Goal: Information Seeking & Learning: Learn about a topic

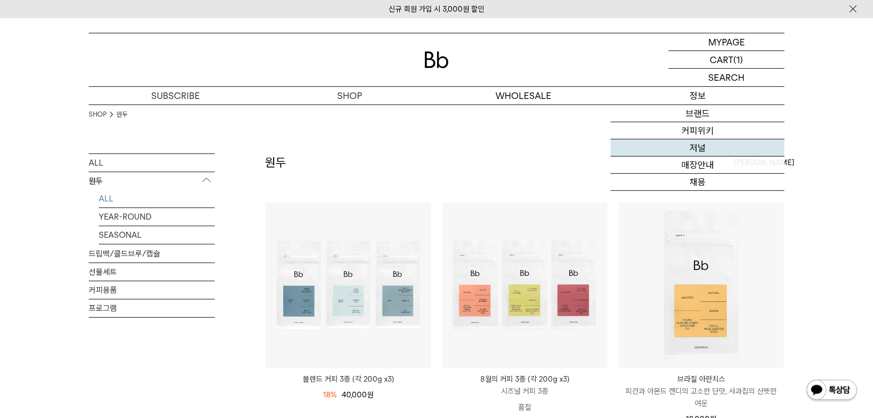
click at [689, 147] on link "저널" at bounding box center [698, 147] width 174 height 17
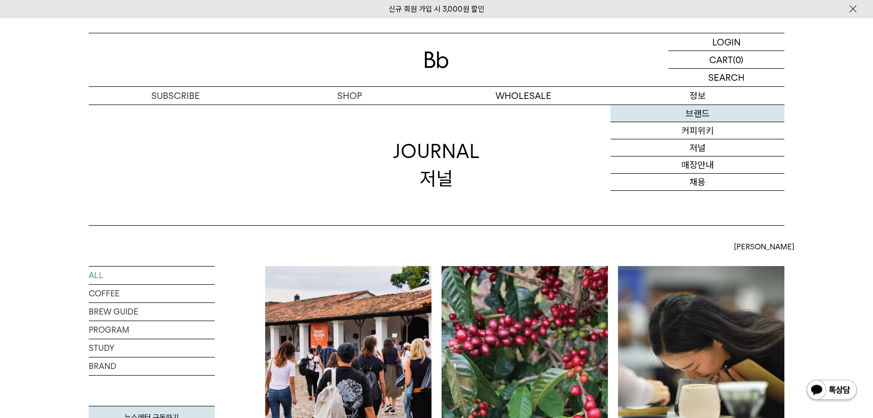
click at [696, 118] on link "브랜드" at bounding box center [698, 113] width 174 height 17
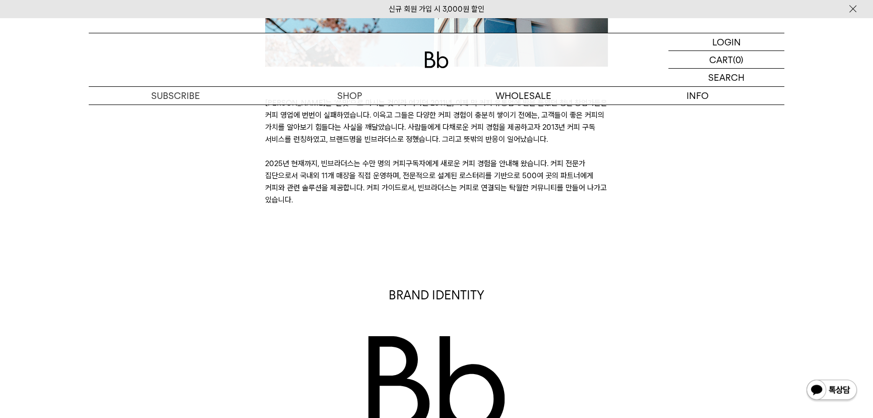
scroll to position [367, 0]
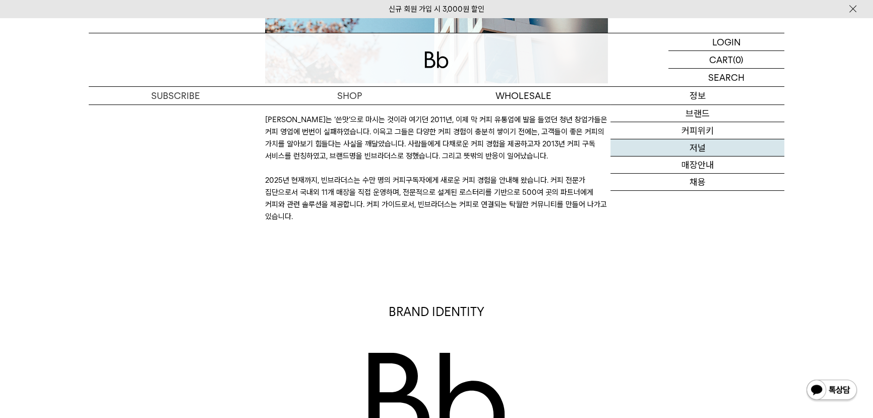
click at [689, 143] on link "저널" at bounding box center [698, 147] width 174 height 17
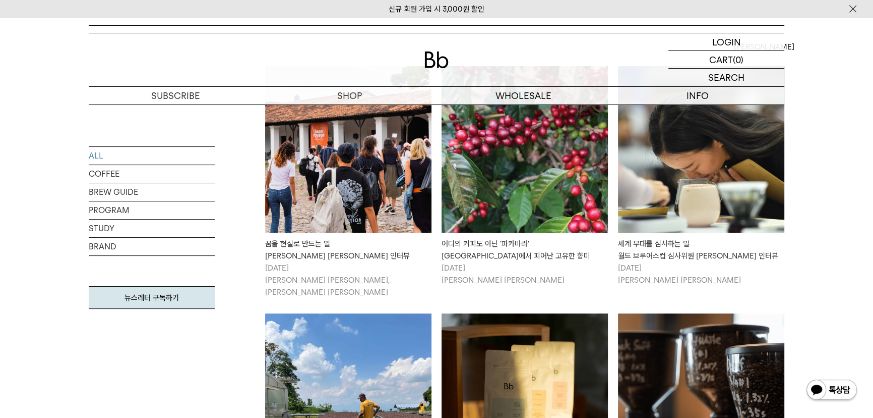
scroll to position [183, 0]
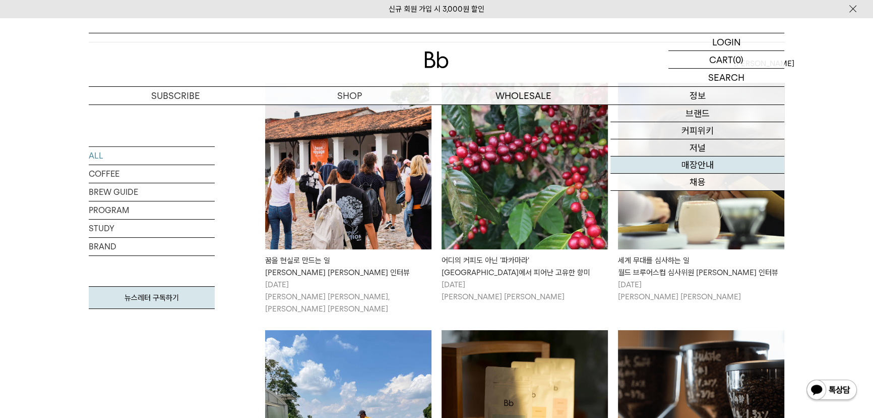
click at [695, 167] on link "매장안내" at bounding box center [698, 164] width 174 height 17
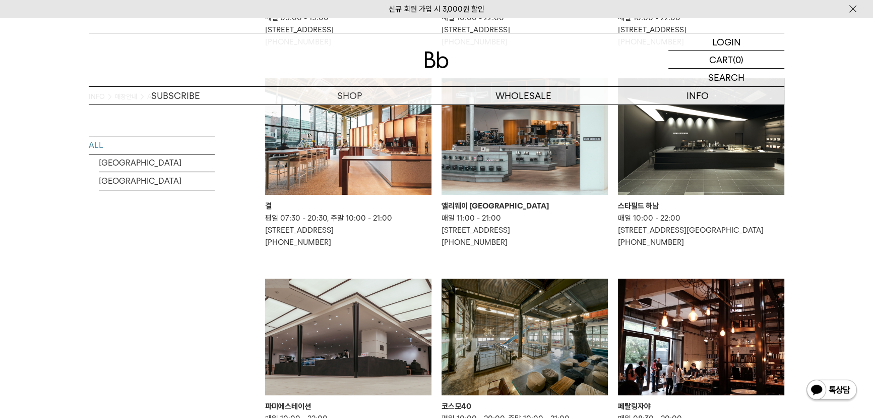
scroll to position [321, 0]
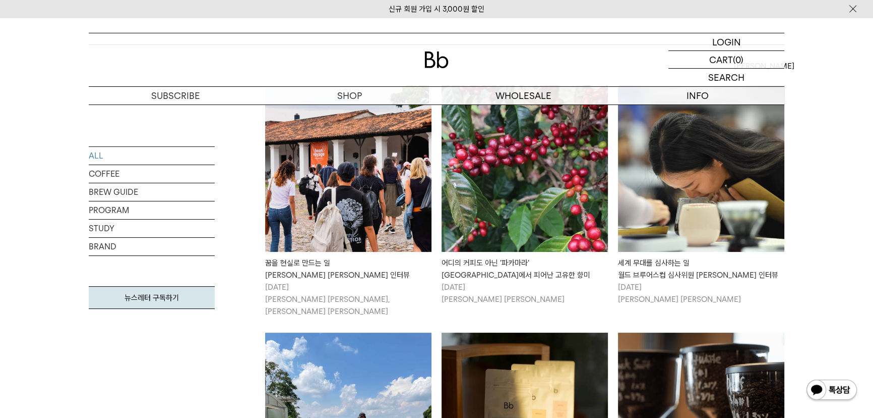
scroll to position [183, 0]
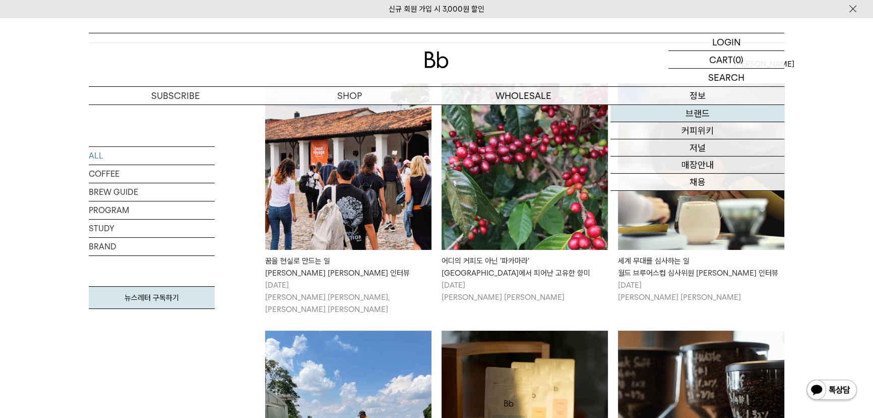
click at [706, 108] on link "브랜드" at bounding box center [698, 113] width 174 height 17
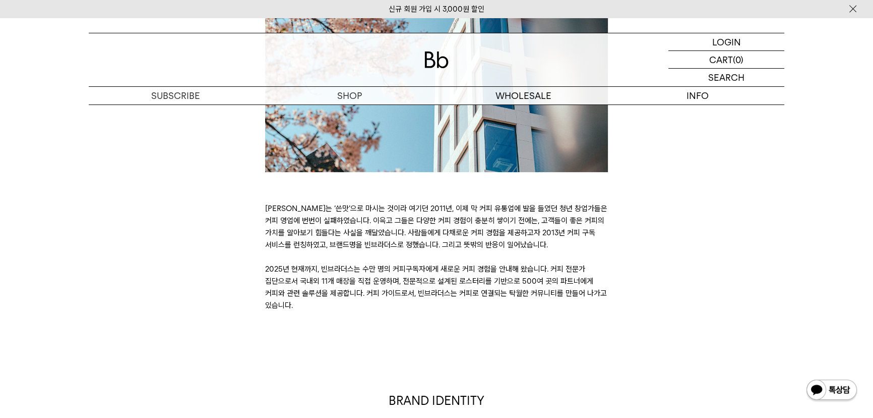
scroll to position [275, 0]
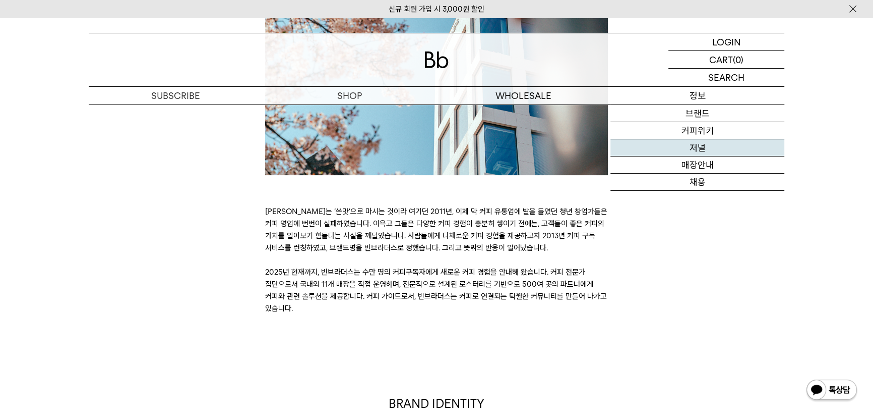
click at [691, 150] on link "저널" at bounding box center [698, 147] width 174 height 17
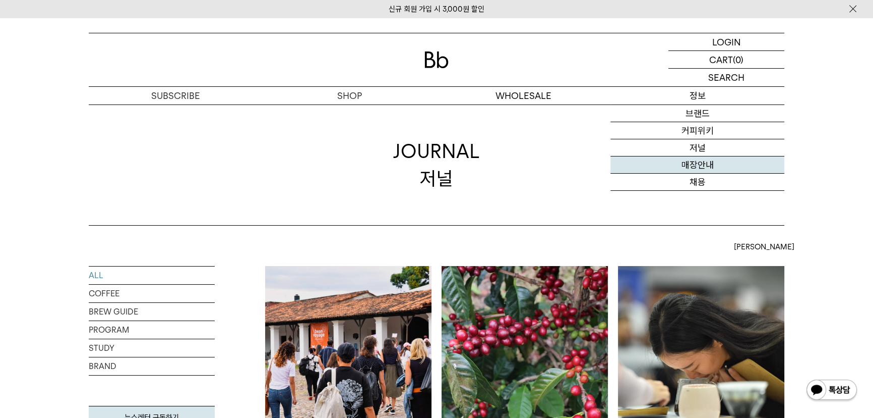
click at [694, 165] on link "매장안내" at bounding box center [698, 164] width 174 height 17
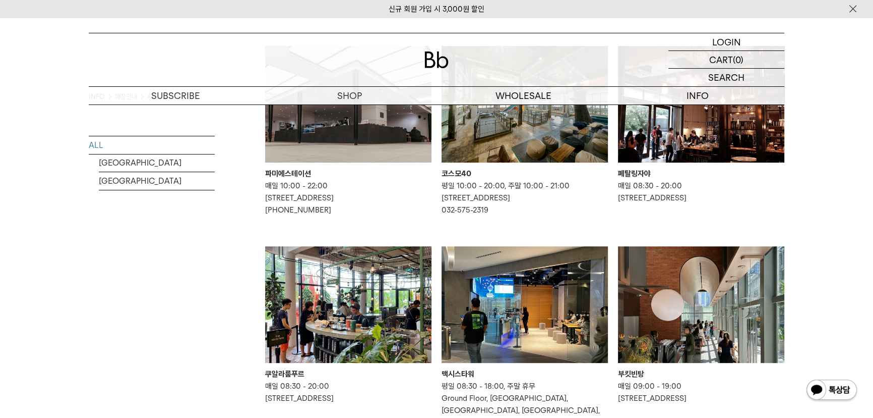
scroll to position [641, 0]
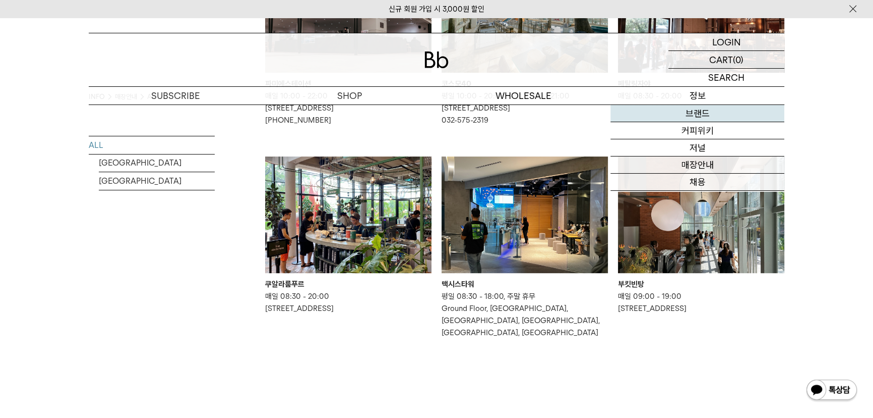
click at [683, 113] on link "브랜드" at bounding box center [698, 113] width 174 height 17
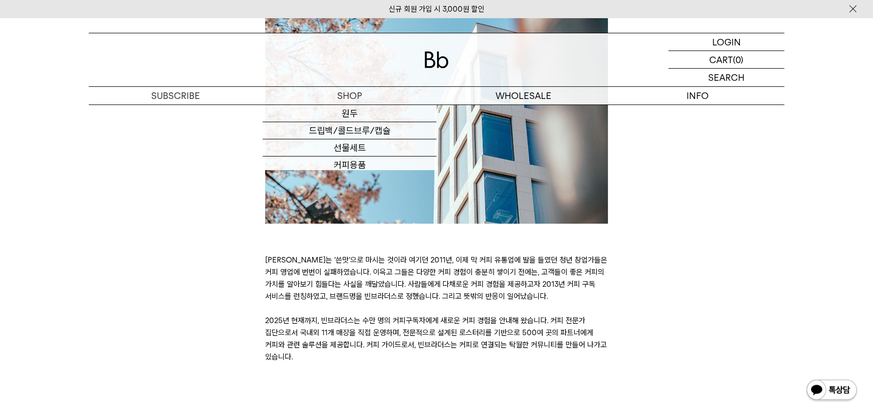
scroll to position [91, 0]
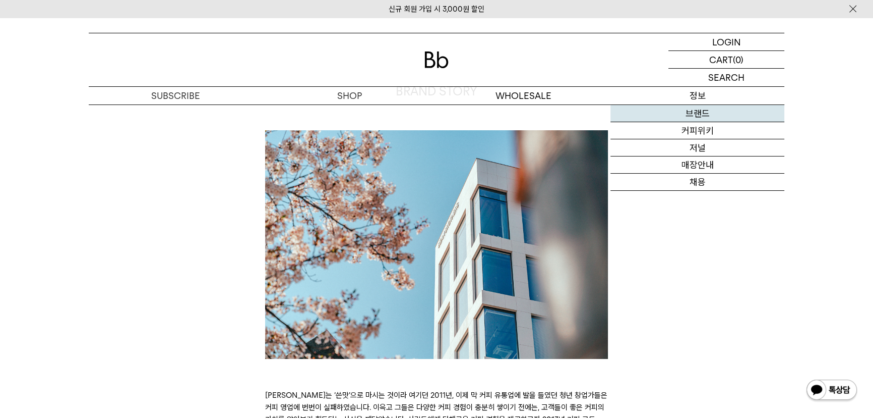
click at [686, 111] on link "브랜드" at bounding box center [698, 113] width 174 height 17
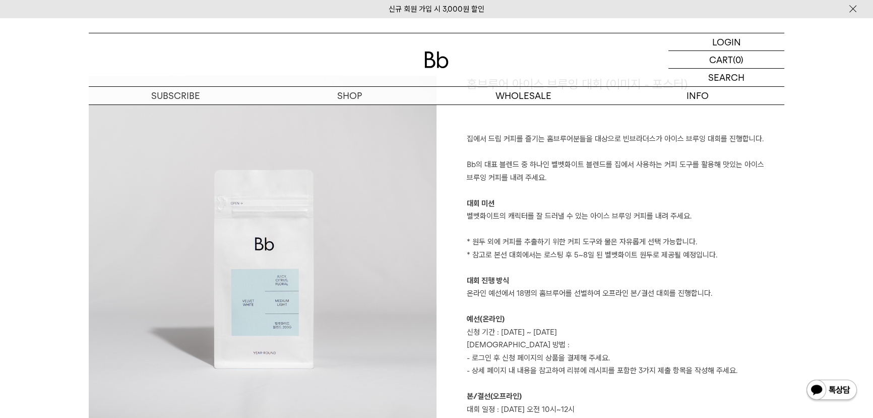
scroll to position [550, 0]
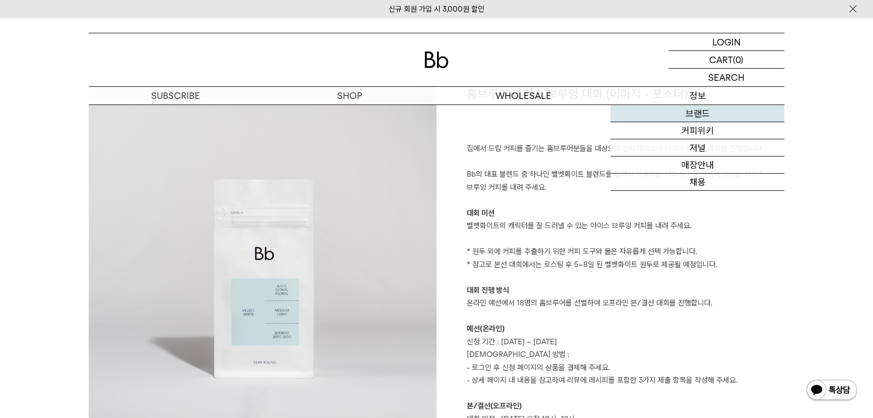
click at [702, 113] on link "브랜드" at bounding box center [698, 113] width 174 height 17
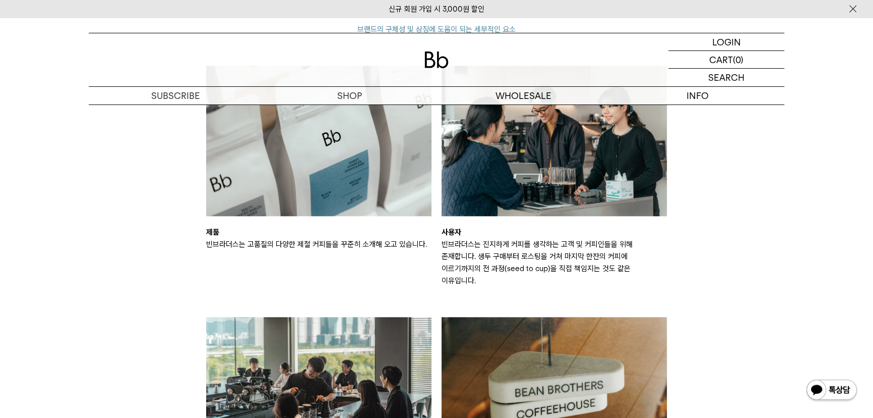
scroll to position [1558, 0]
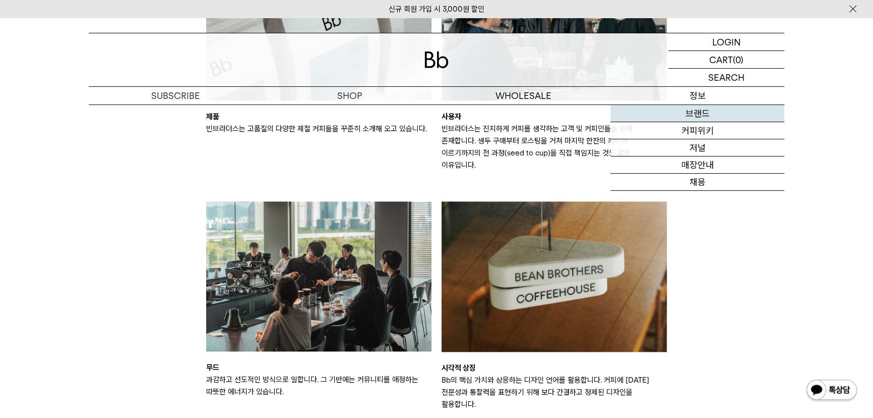
click at [711, 109] on link "브랜드" at bounding box center [698, 113] width 174 height 17
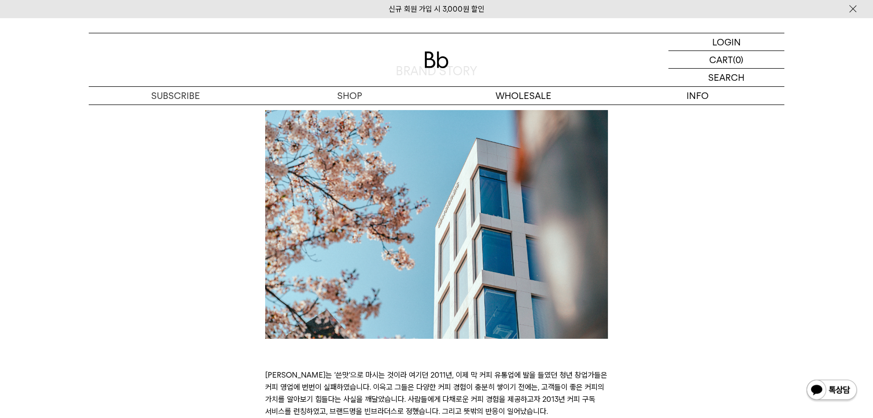
scroll to position [45, 0]
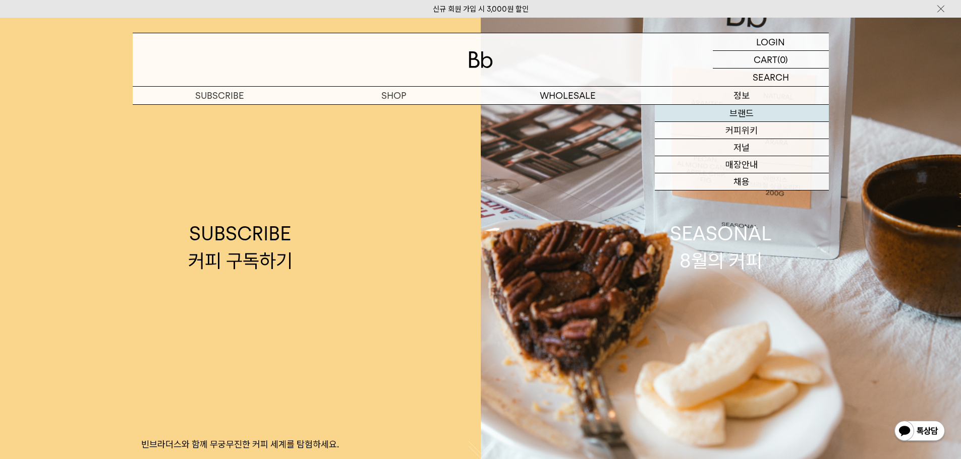
click at [757, 112] on link "브랜드" at bounding box center [742, 113] width 174 height 17
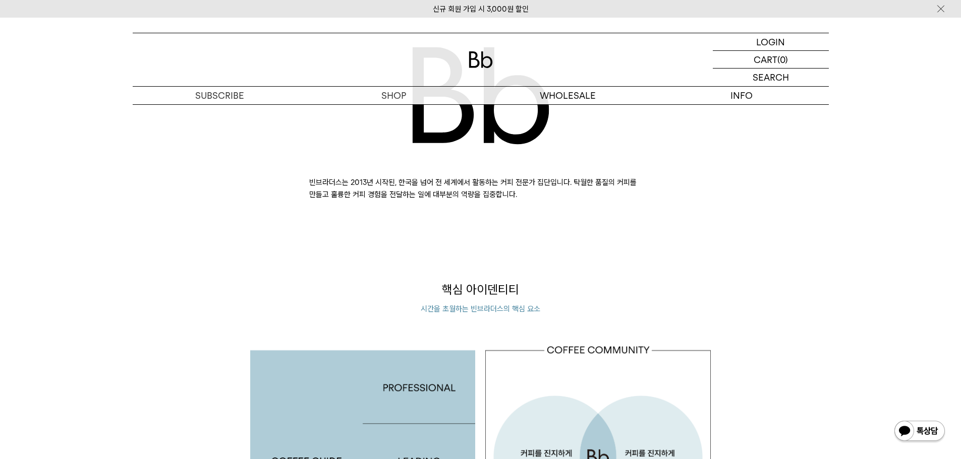
scroll to position [504, 0]
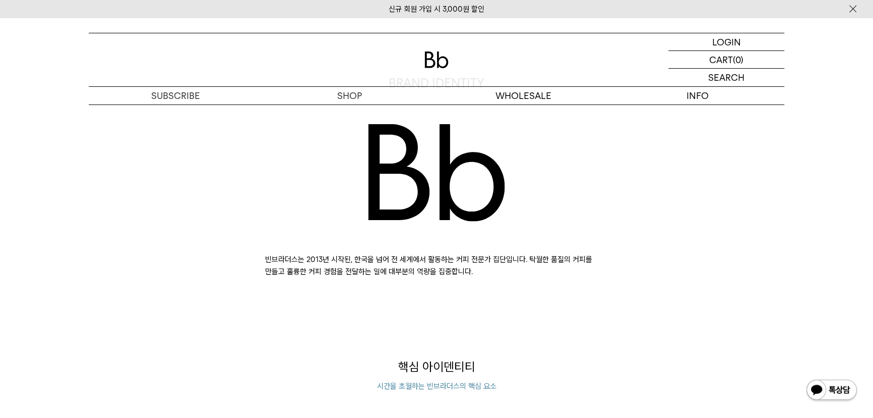
scroll to position [687, 0]
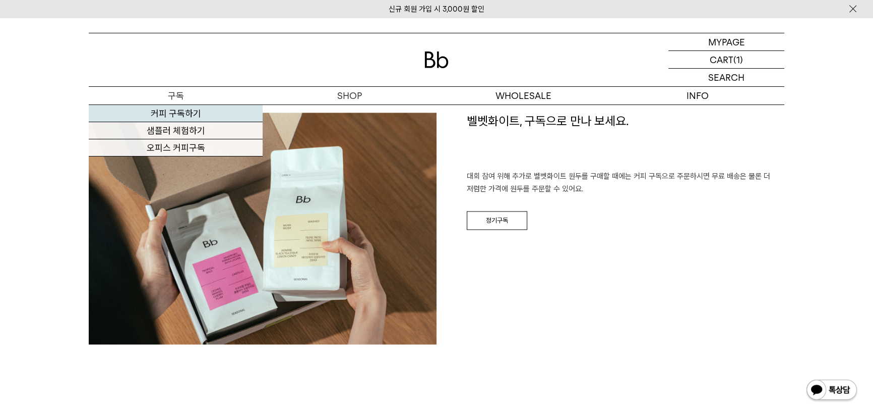
click at [171, 112] on link "커피 구독하기" at bounding box center [176, 113] width 174 height 17
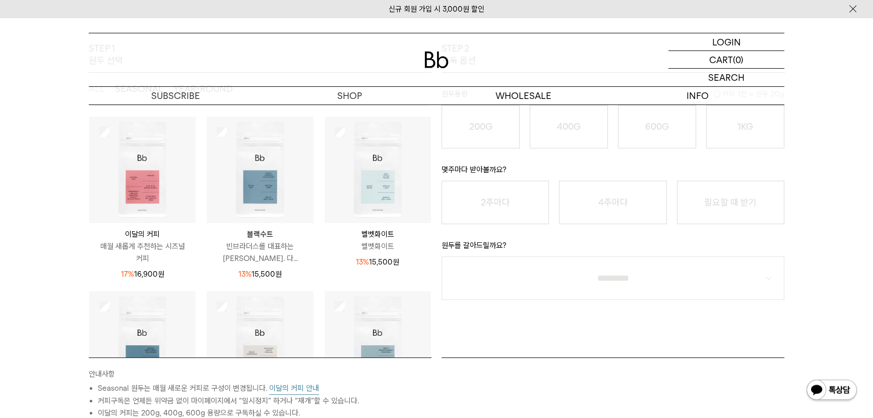
scroll to position [45, 0]
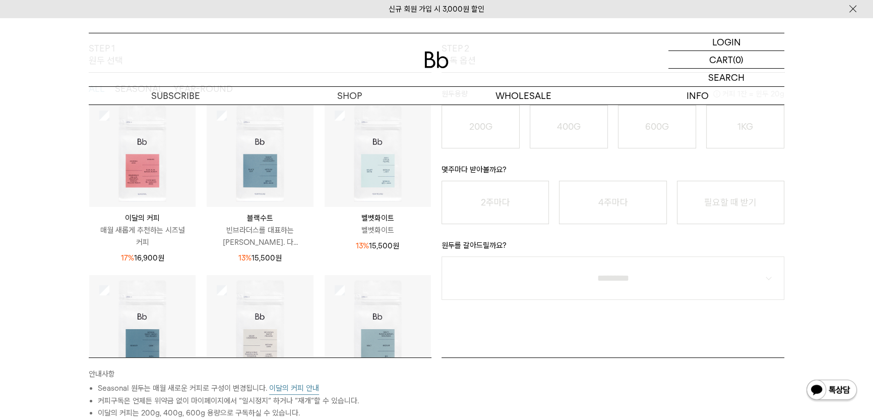
click at [284, 386] on button "이달의 커피 안내" at bounding box center [294, 388] width 50 height 13
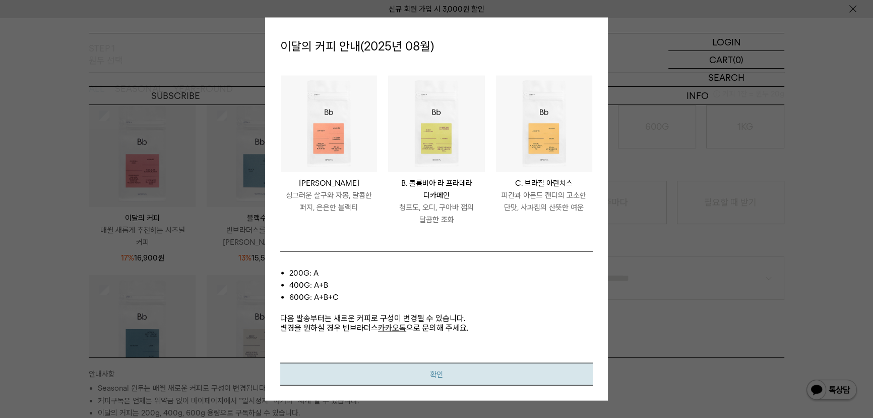
click at [447, 377] on button "확인" at bounding box center [436, 373] width 313 height 23
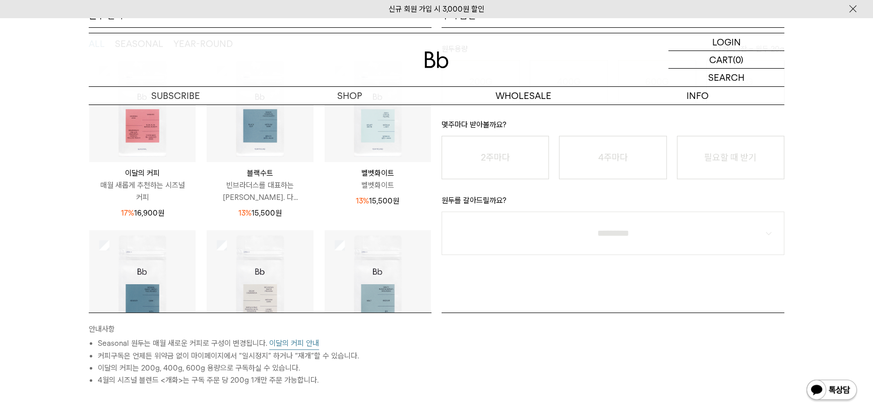
scroll to position [367, 0]
